Goal: Task Accomplishment & Management: Manage account settings

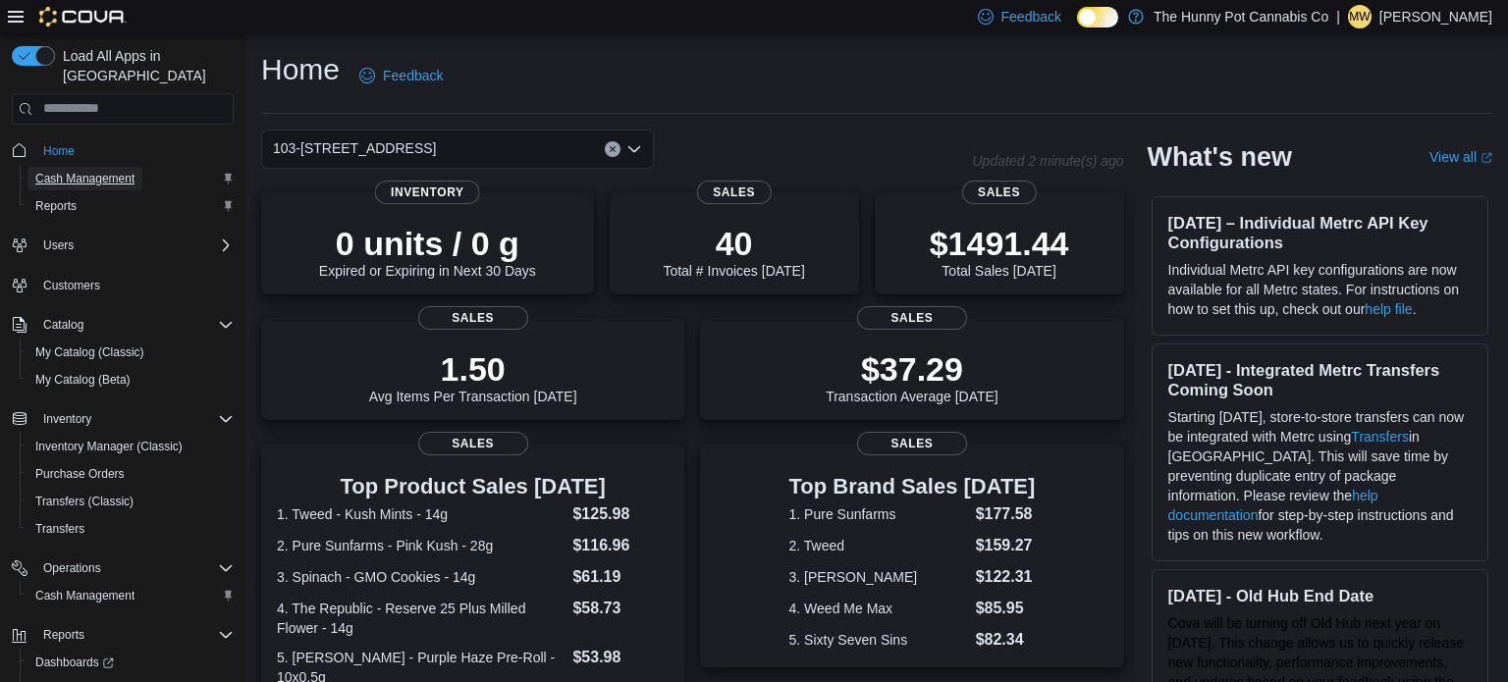
click at [136, 167] on link "Cash Management" at bounding box center [84, 179] width 115 height 24
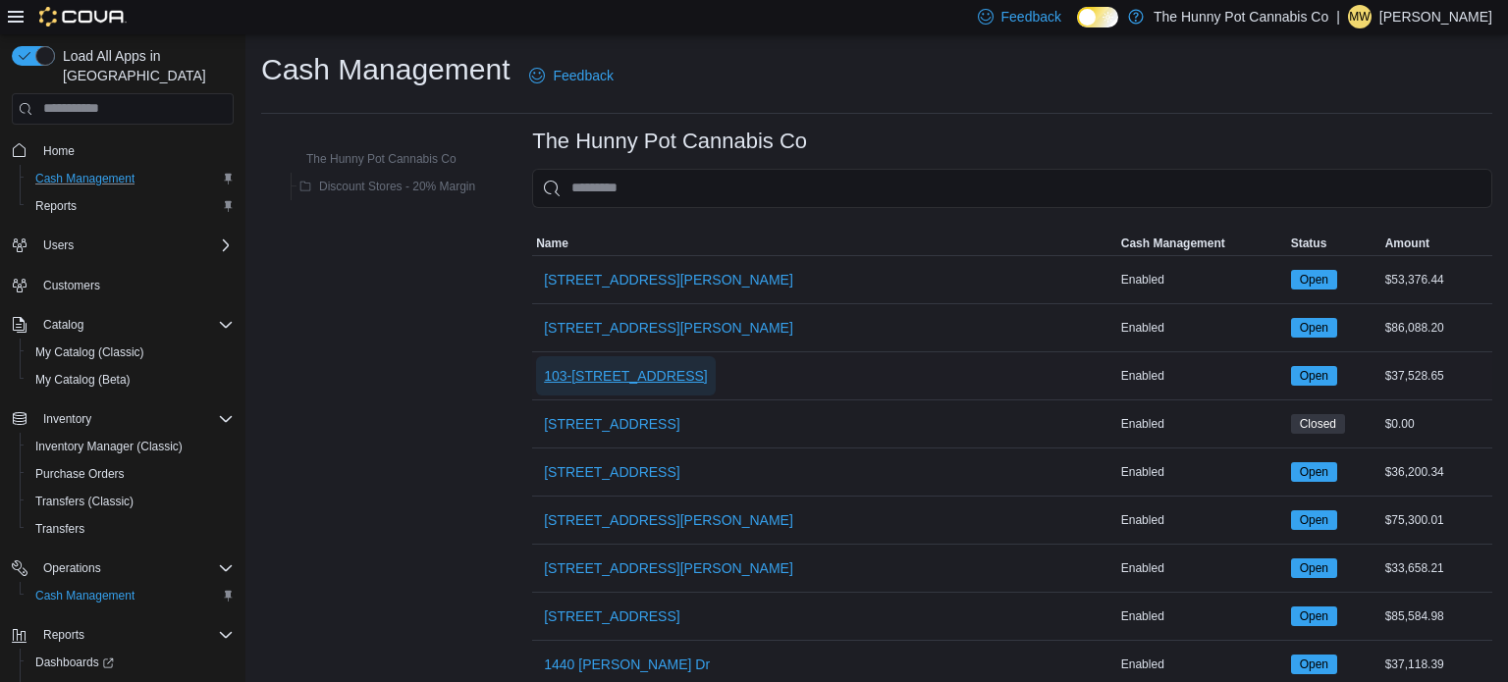
click at [584, 390] on span "103-[STREET_ADDRESS]" at bounding box center [626, 375] width 164 height 39
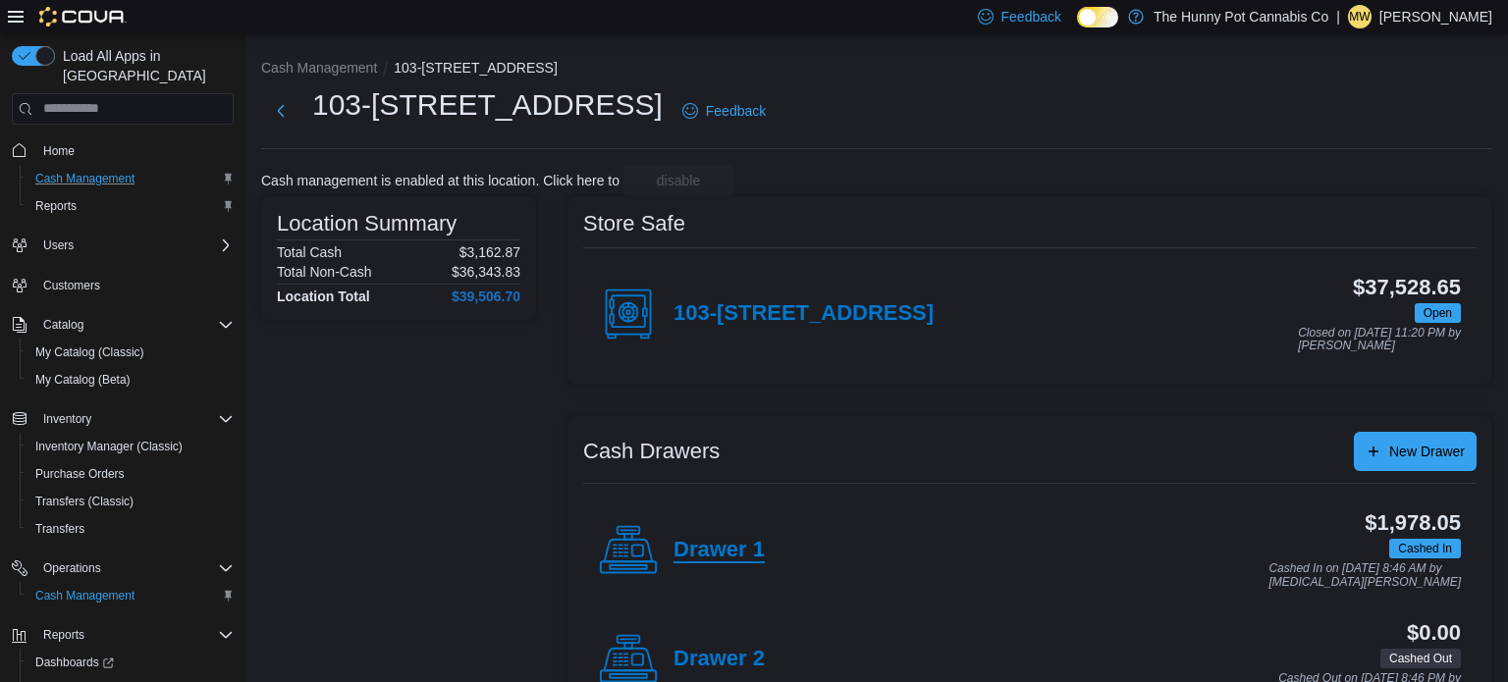
click at [700, 549] on h4 "Drawer 1" at bounding box center [718, 551] width 91 height 26
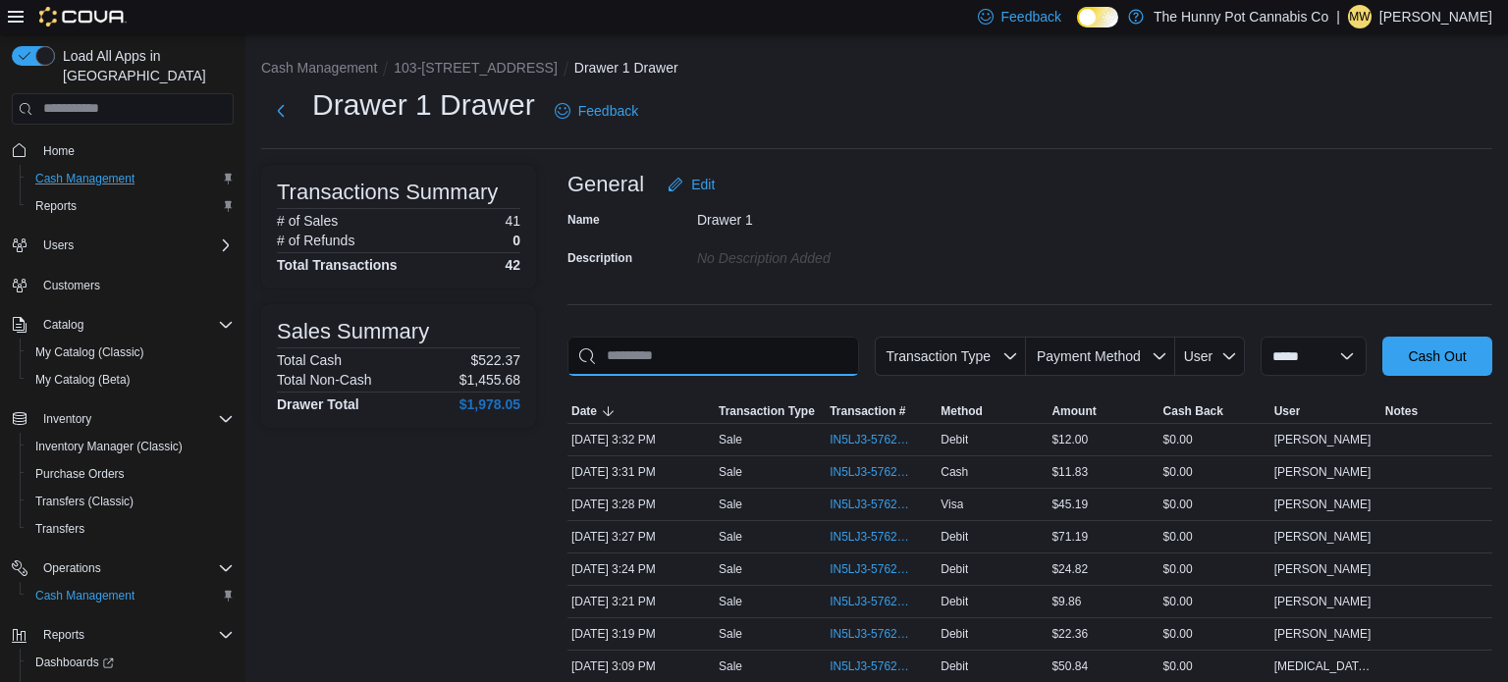
click at [675, 355] on input "This is a search bar. As you type, the results lower in the page will automatic…" at bounding box center [713, 356] width 292 height 39
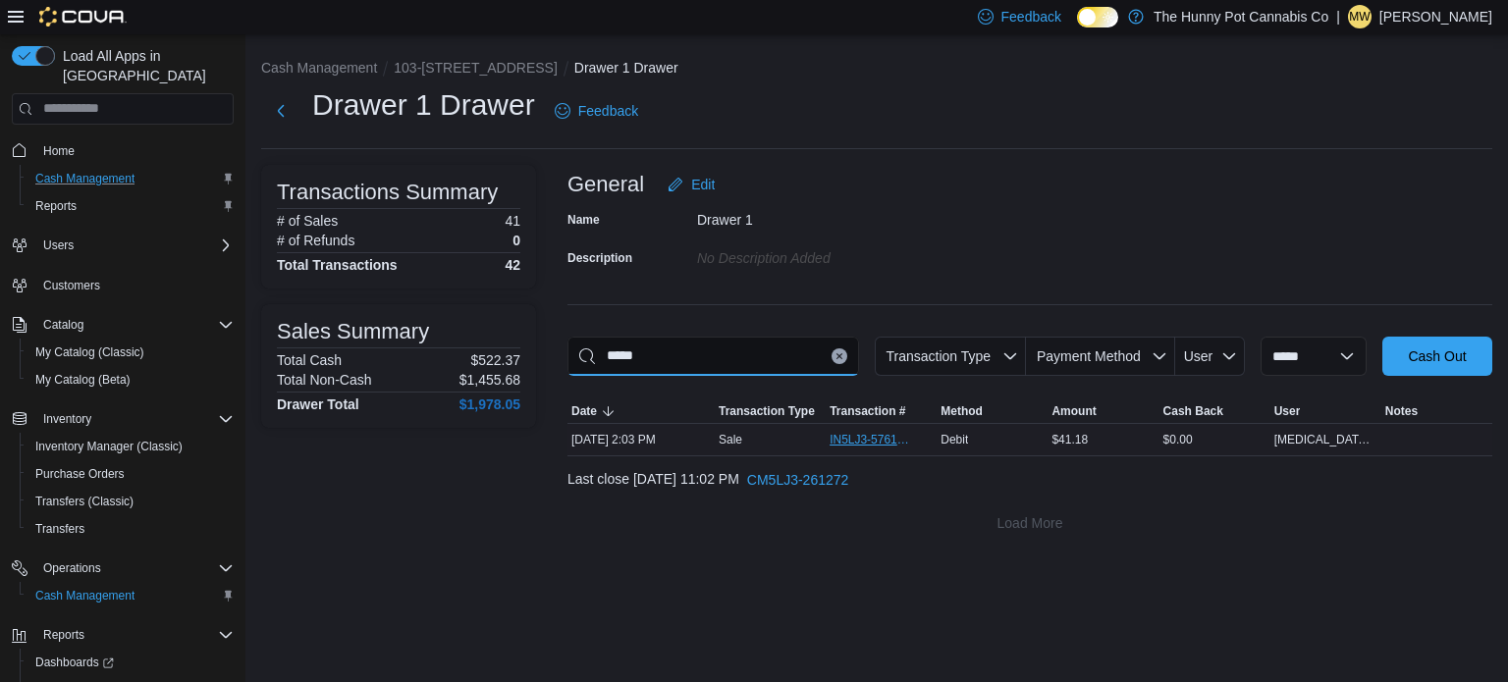
type input "*****"
click at [877, 438] on span "IN5LJ3-5761622" at bounding box center [870, 440] width 83 height 16
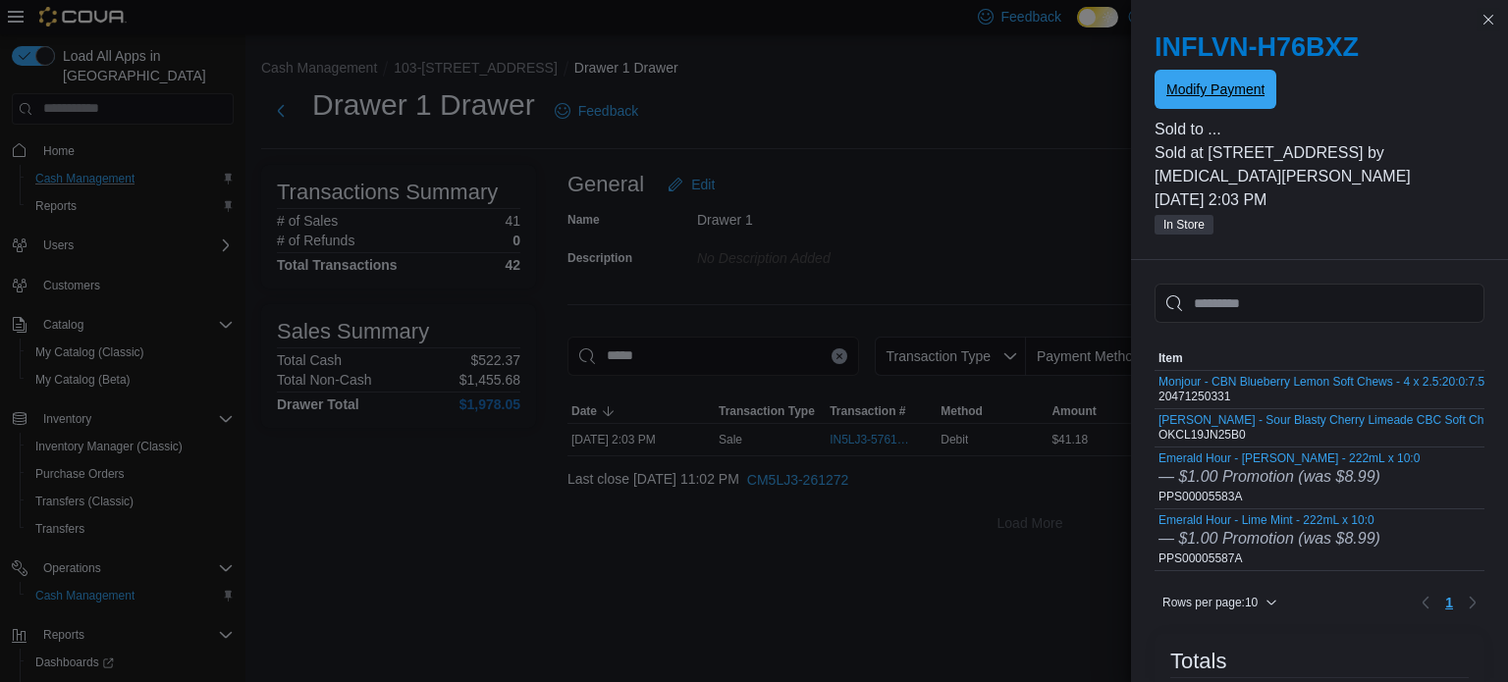
click at [1256, 74] on span "Modify Payment" at bounding box center [1215, 89] width 98 height 39
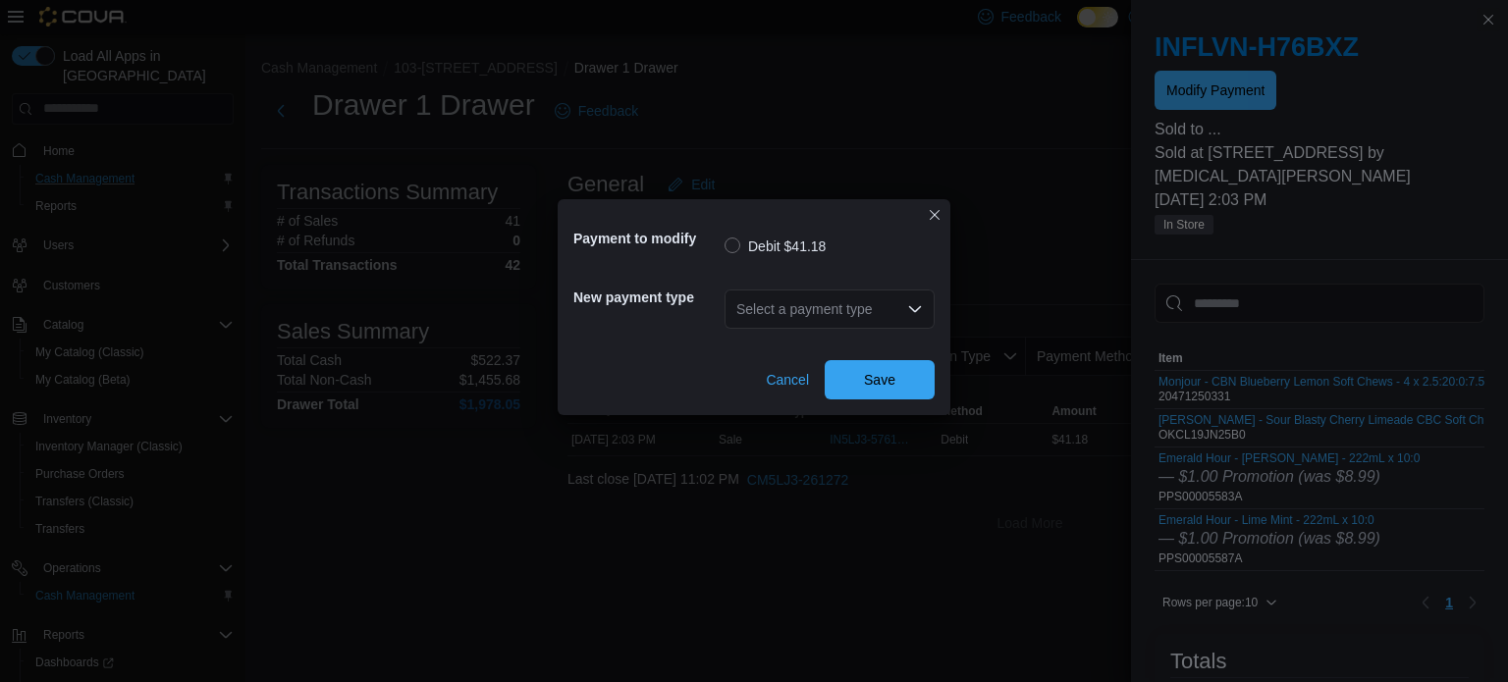
click at [891, 311] on div "Select a payment type" at bounding box center [829, 309] width 210 height 39
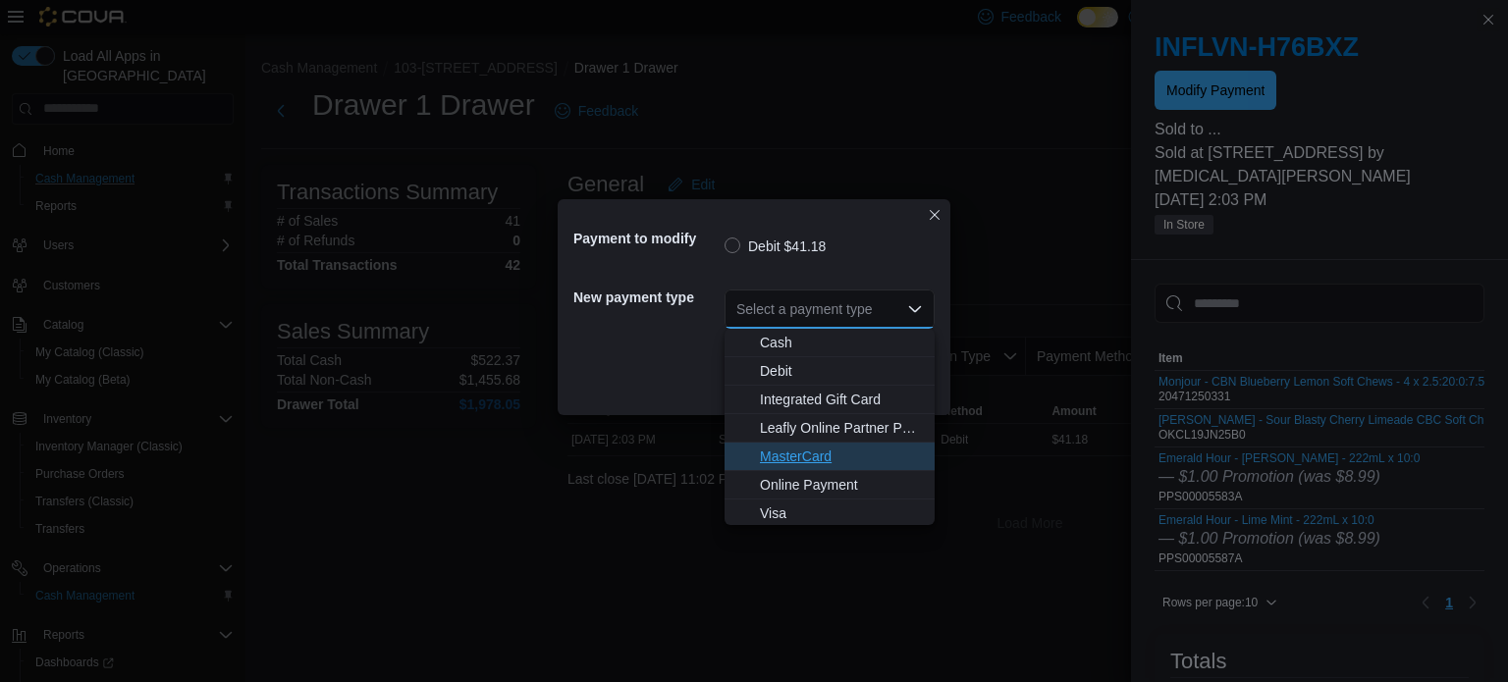
click at [841, 450] on span "MasterCard" at bounding box center [841, 457] width 163 height 20
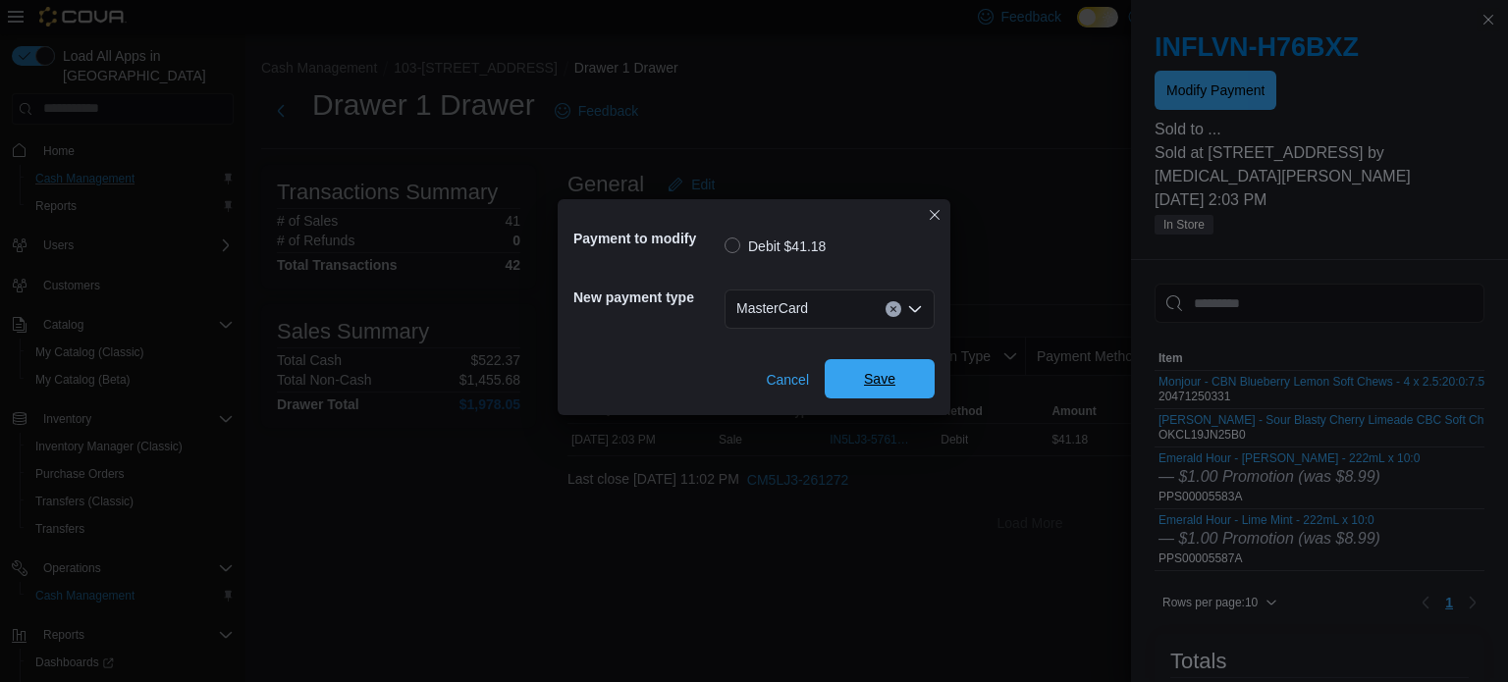
click at [874, 392] on span "Save" at bounding box center [879, 378] width 86 height 39
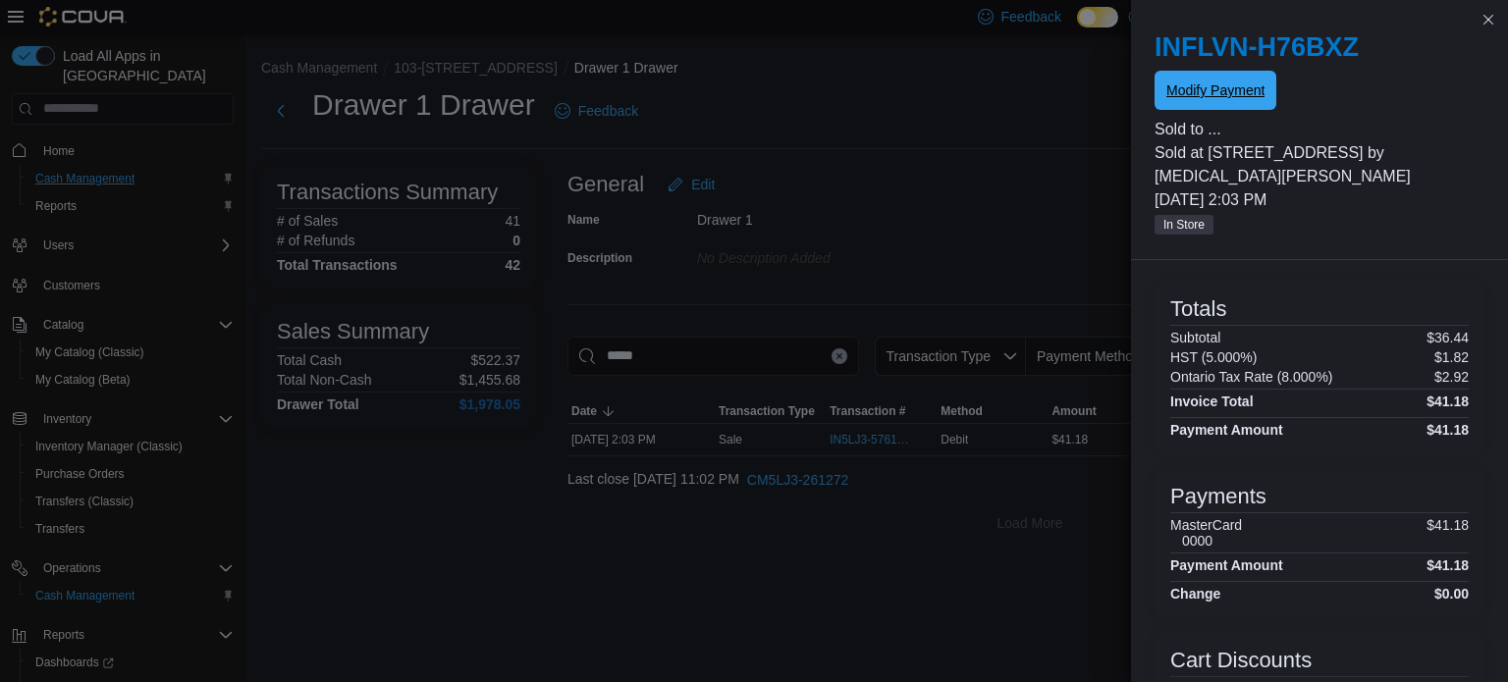
scroll to position [346, 0]
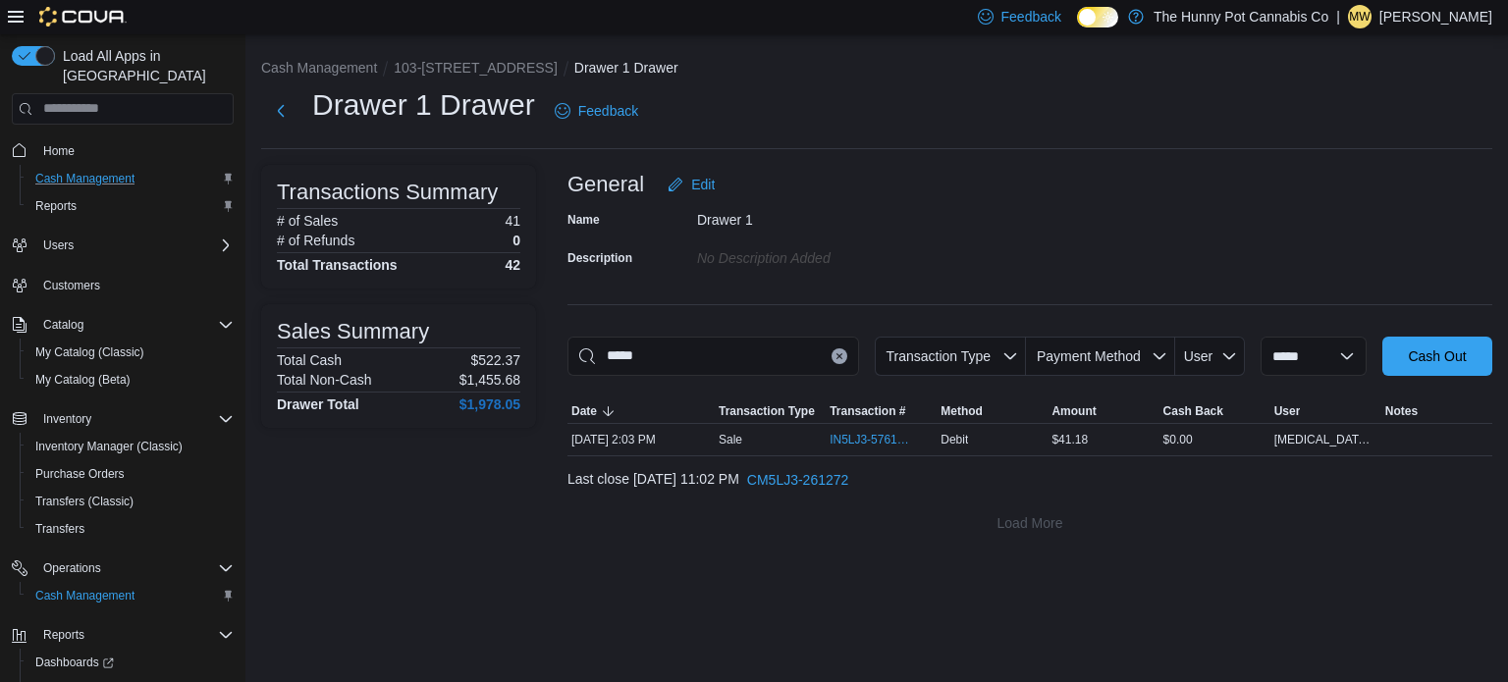
click at [835, 354] on icon "Clear input" at bounding box center [839, 356] width 8 height 8
type input "****"
click at [839, 438] on span "IN5LJ3-5762099" at bounding box center [870, 440] width 83 height 16
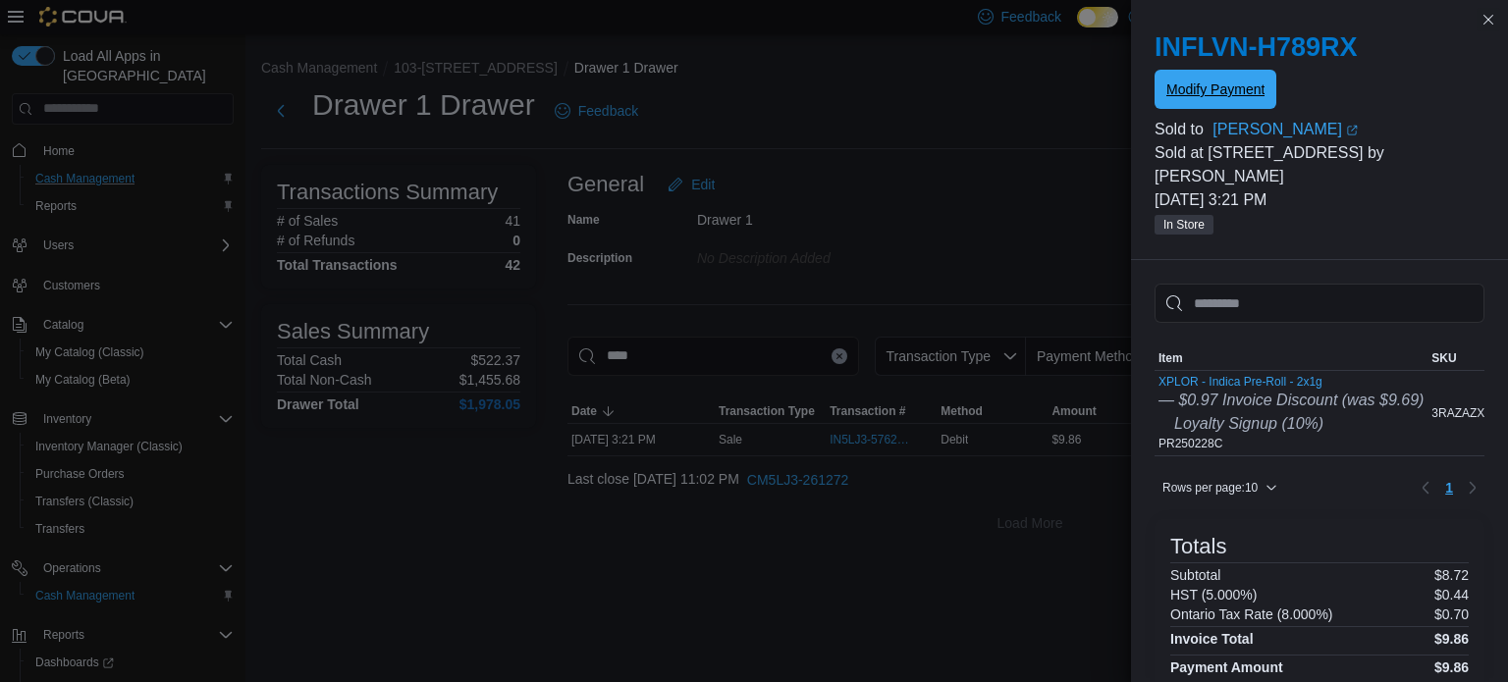
click at [1248, 93] on span "Modify Payment" at bounding box center [1215, 90] width 98 height 20
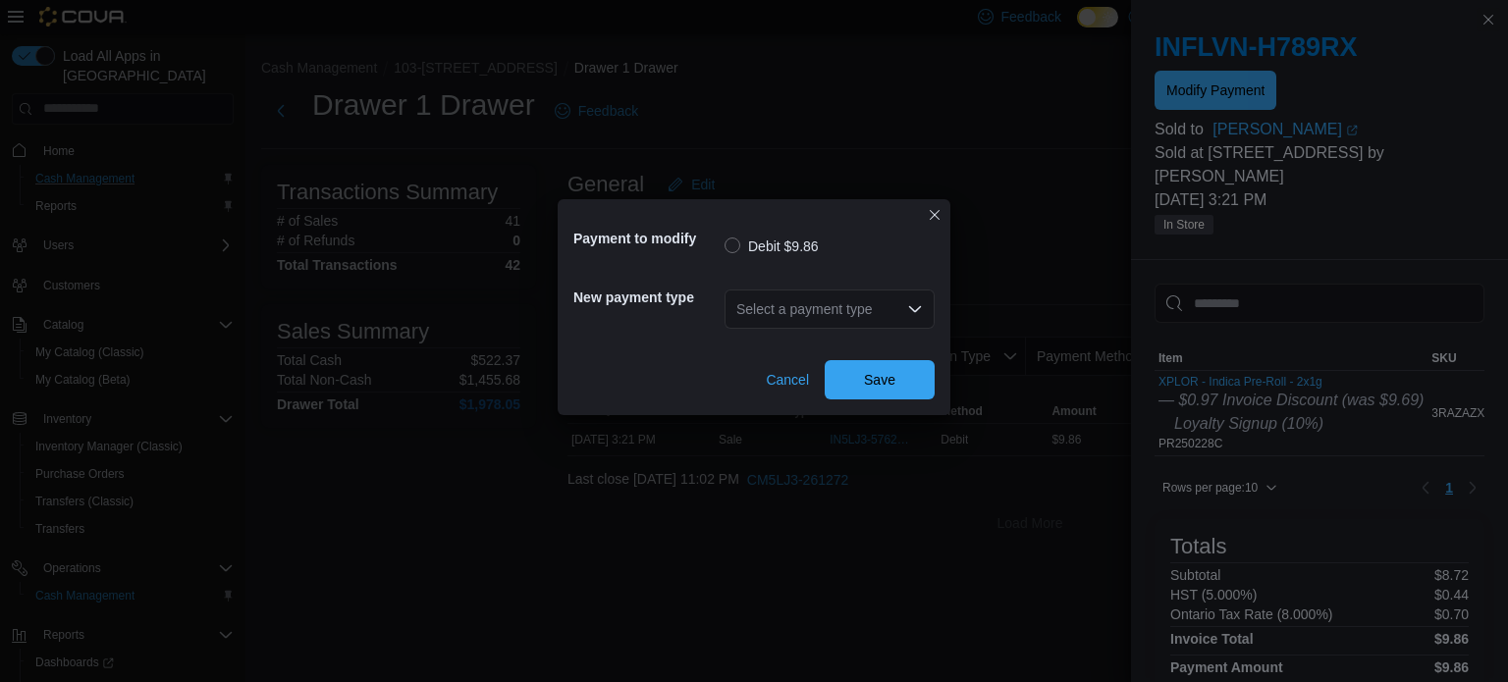
click at [839, 296] on div "Select a payment type" at bounding box center [829, 309] width 210 height 39
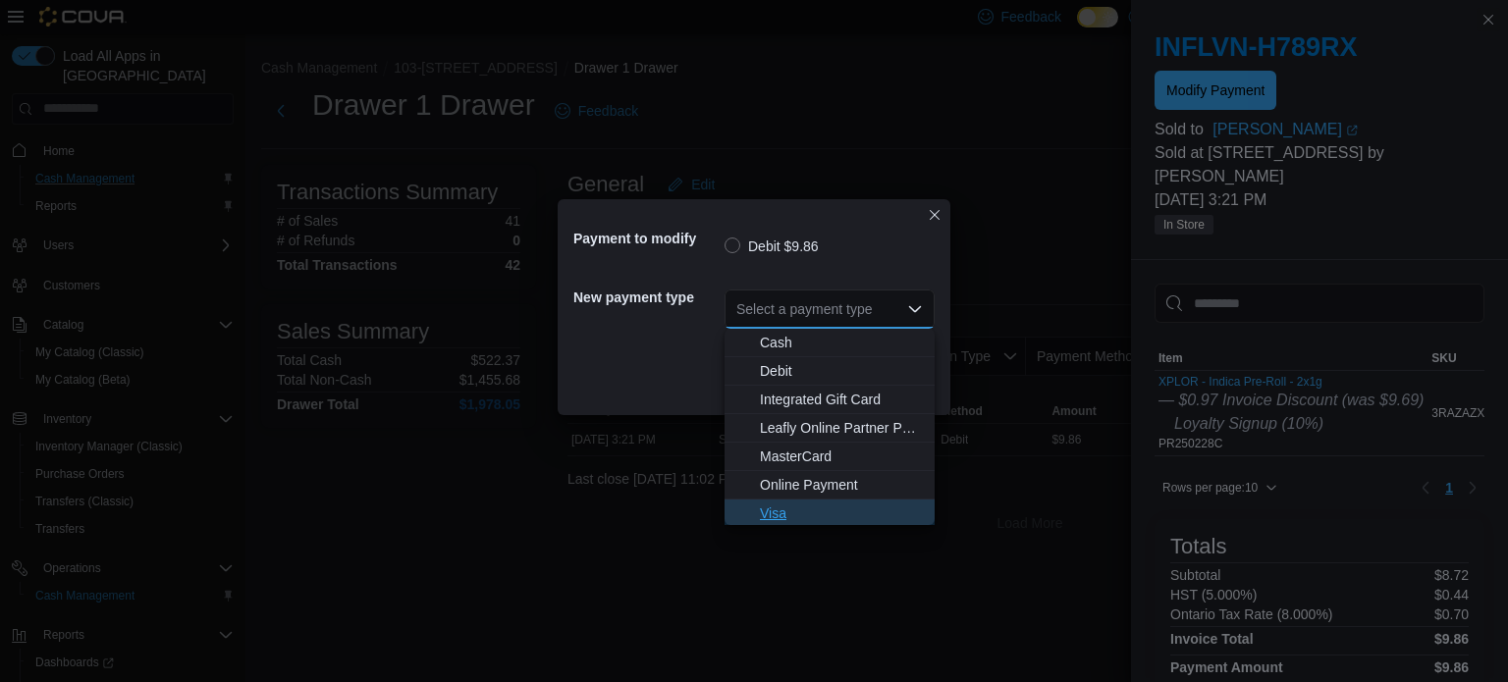
click at [785, 515] on span "Visa" at bounding box center [841, 514] width 163 height 20
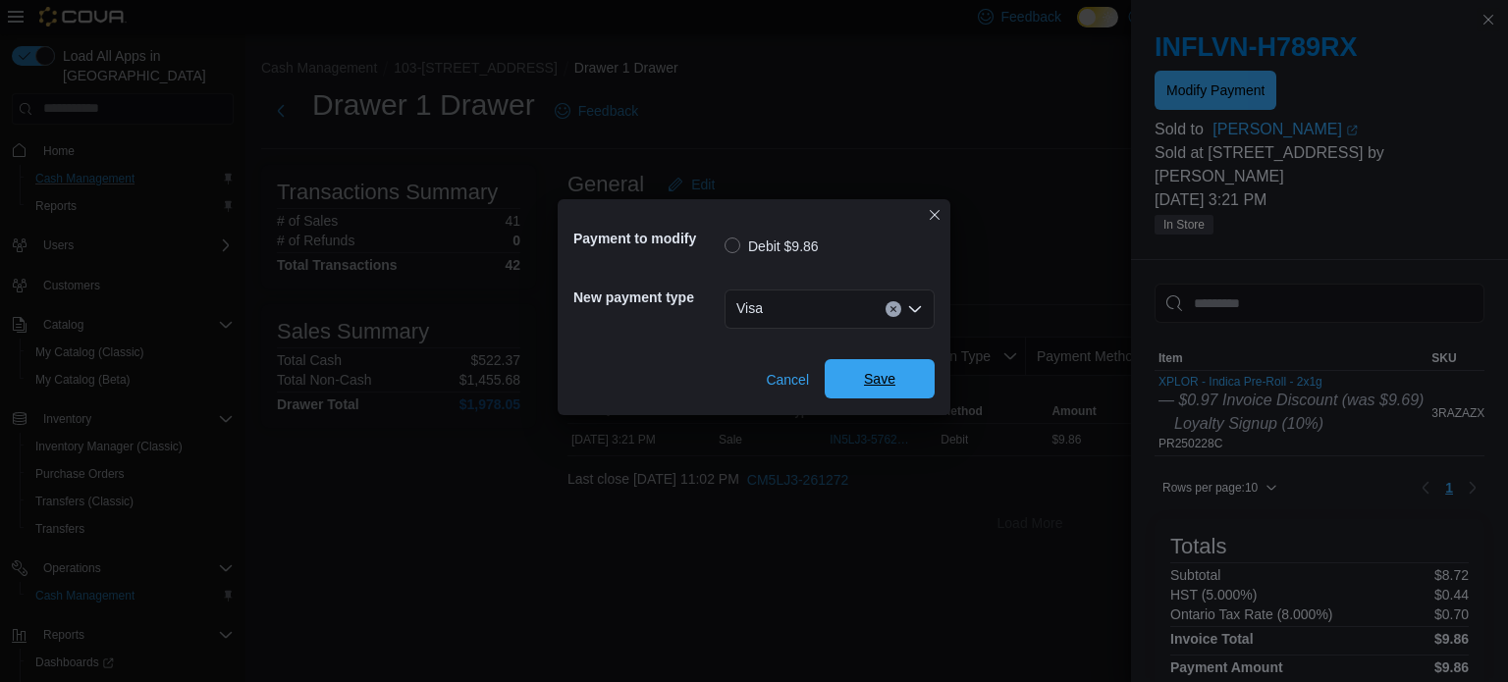
click at [880, 385] on span "Save" at bounding box center [879, 379] width 31 height 20
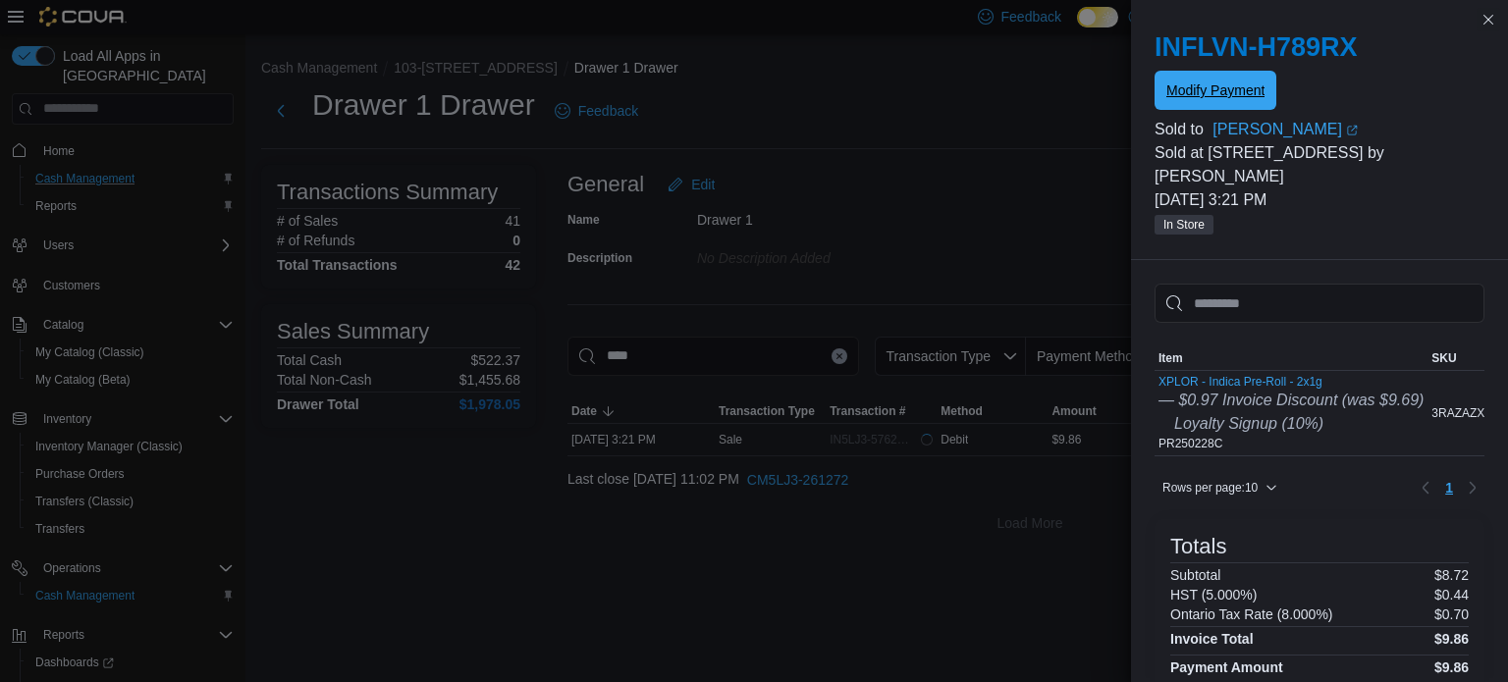
scroll to position [0, 0]
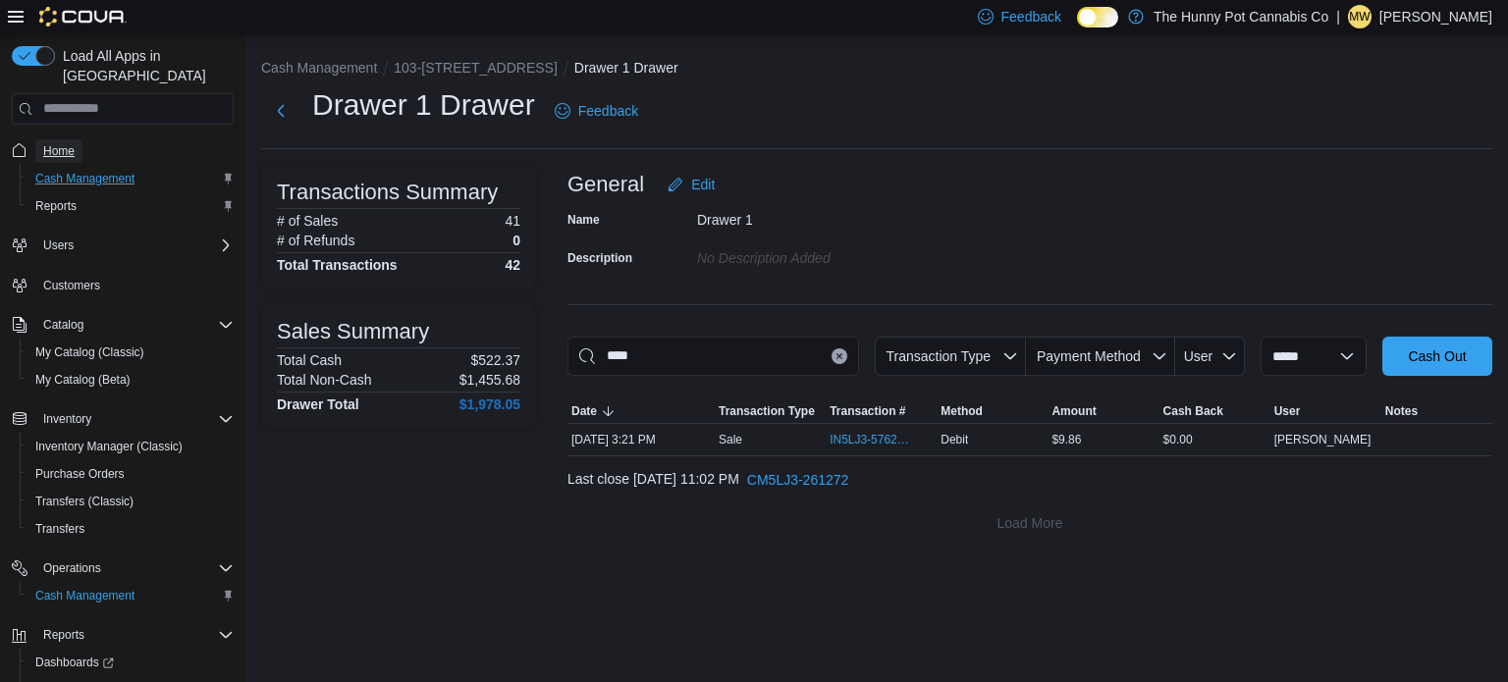
click at [62, 143] on span "Home" at bounding box center [58, 151] width 31 height 16
